Goal: Task Accomplishment & Management: Complete application form

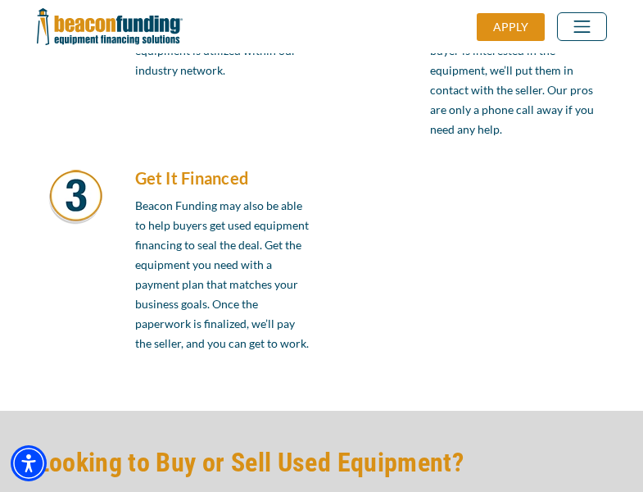
scroll to position [1392, 0]
